Goal: Find specific page/section: Find specific page/section

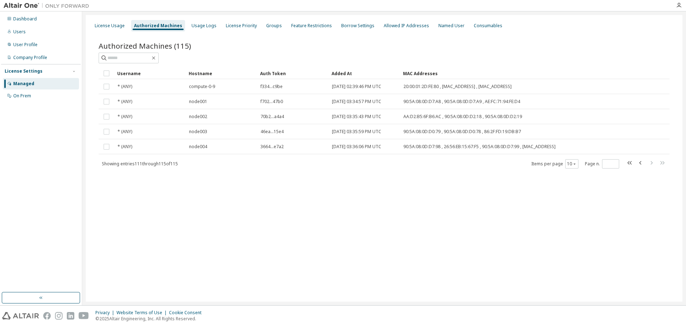
click at [21, 4] on img at bounding box center [48, 5] width 89 height 7
click at [22, 17] on div "Dashboard" at bounding box center [25, 19] width 24 height 6
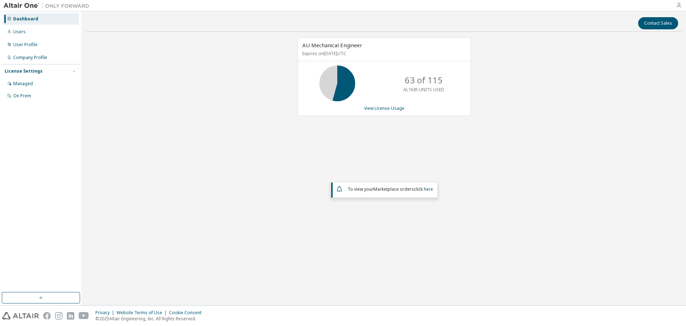
click at [679, 5] on icon "button" at bounding box center [679, 6] width 6 height 6
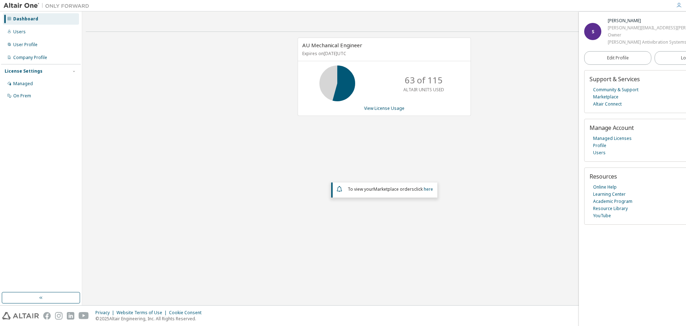
click at [541, 82] on div "AU Mechanical Engineer Expires on [DATE] UTC 63 of 115 ALTAIR UNITS USED View L…" at bounding box center [384, 144] width 597 height 212
